Goal: Task Accomplishment & Management: Manage account settings

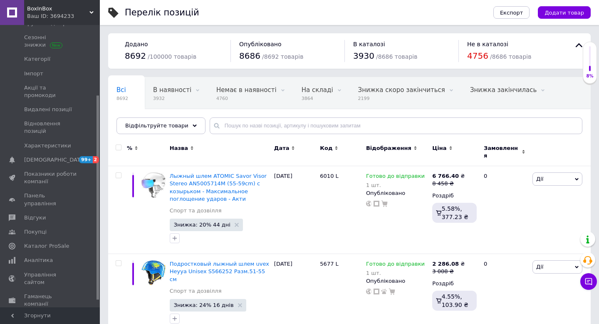
scroll to position [98, 0]
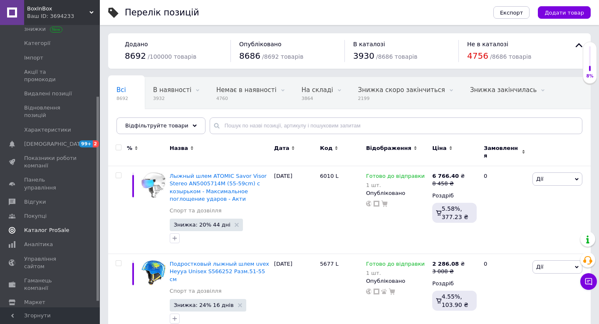
click at [55, 226] on span "Каталог ProSale" at bounding box center [46, 229] width 45 height 7
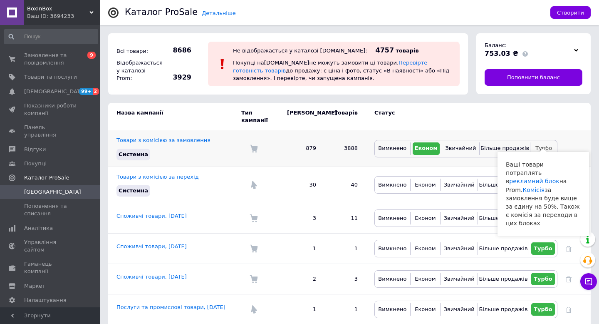
click at [543, 145] on span "Турбо" at bounding box center [543, 148] width 17 height 6
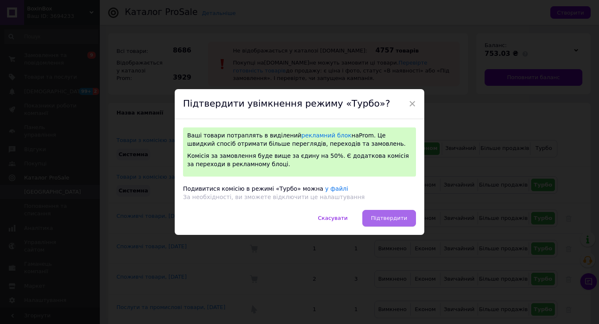
click at [385, 218] on span "Підтвердити" at bounding box center [389, 218] width 36 height 6
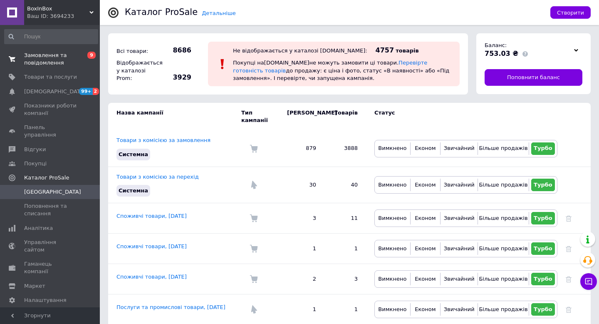
click at [45, 64] on span "Замовлення та повідомлення" at bounding box center [50, 59] width 53 height 15
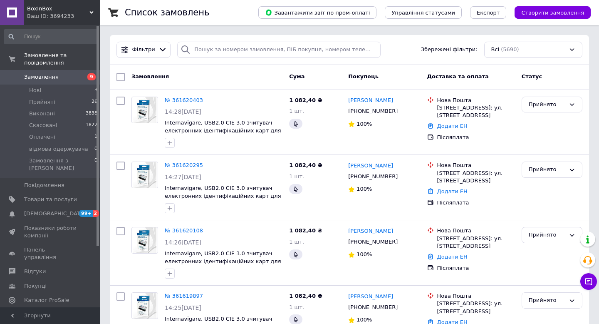
click at [38, 310] on span "Аналітика" at bounding box center [38, 313] width 29 height 7
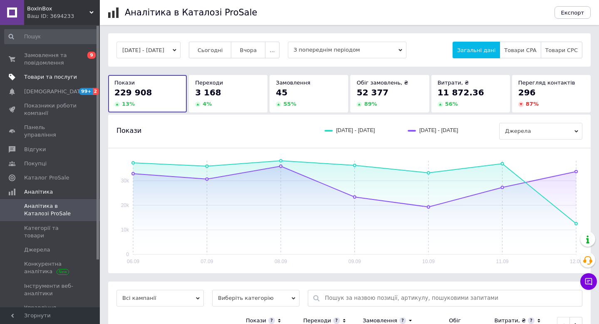
click at [52, 74] on span "Товари та послуги" at bounding box center [50, 76] width 53 height 7
